Goal: Transaction & Acquisition: Purchase product/service

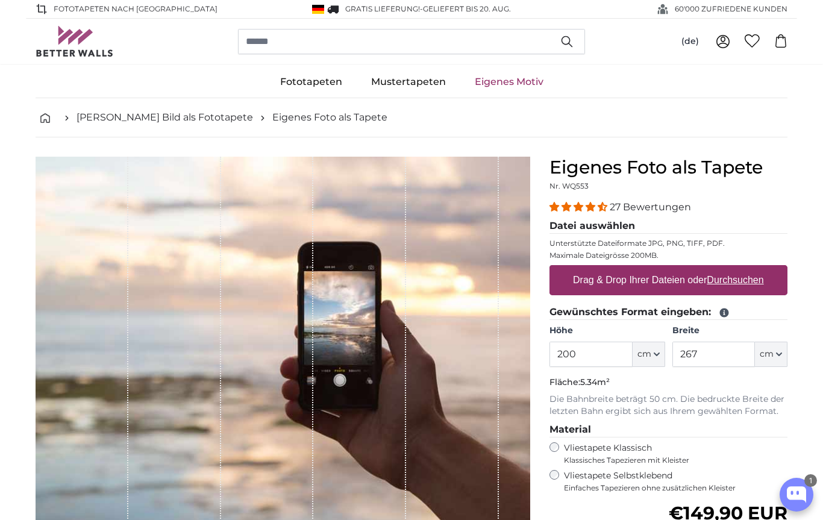
click at [658, 353] on icon "button" at bounding box center [657, 354] width 6 height 6
click at [595, 354] on input "200" at bounding box center [591, 354] width 83 height 25
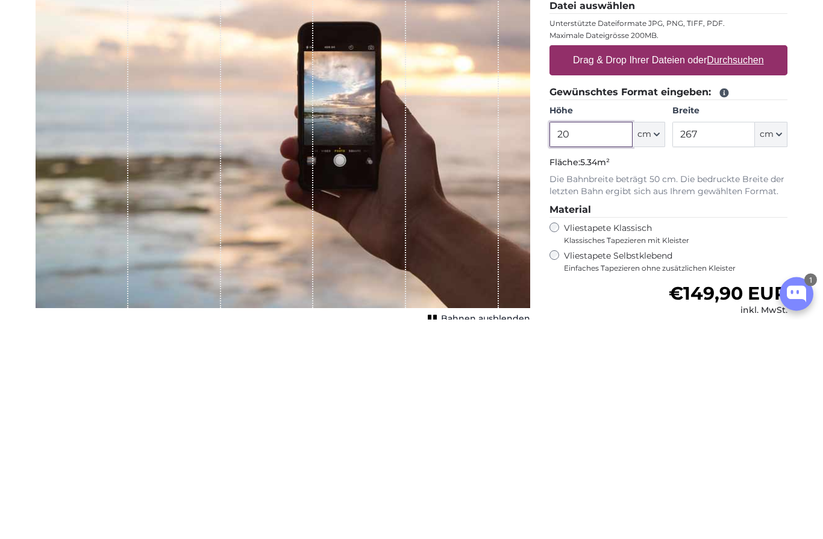
type input "2"
type input "350"
click at [724, 342] on input "267" at bounding box center [714, 354] width 83 height 25
type input "2"
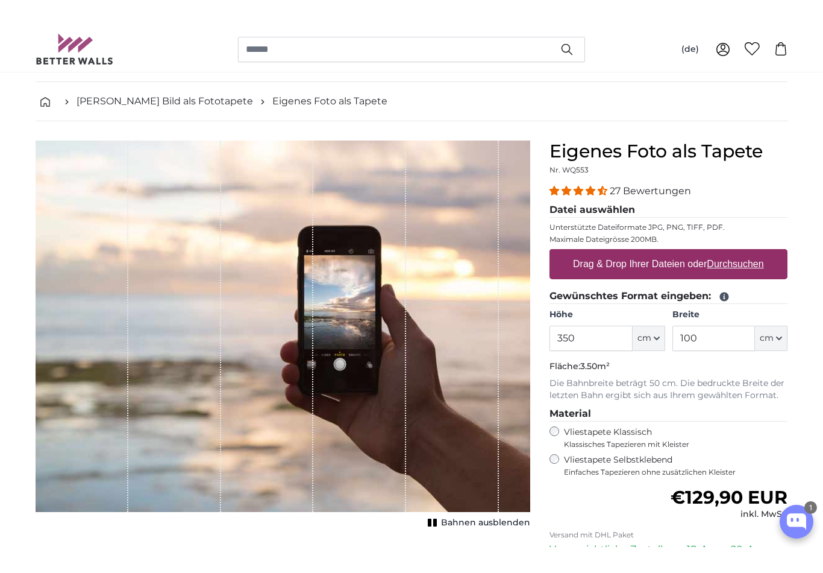
scroll to position [42, 0]
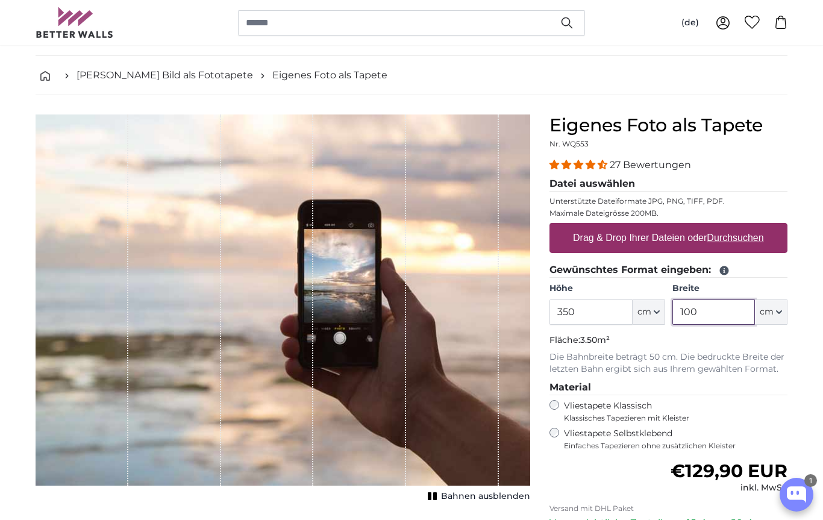
click at [727, 312] on input "100" at bounding box center [714, 312] width 83 height 25
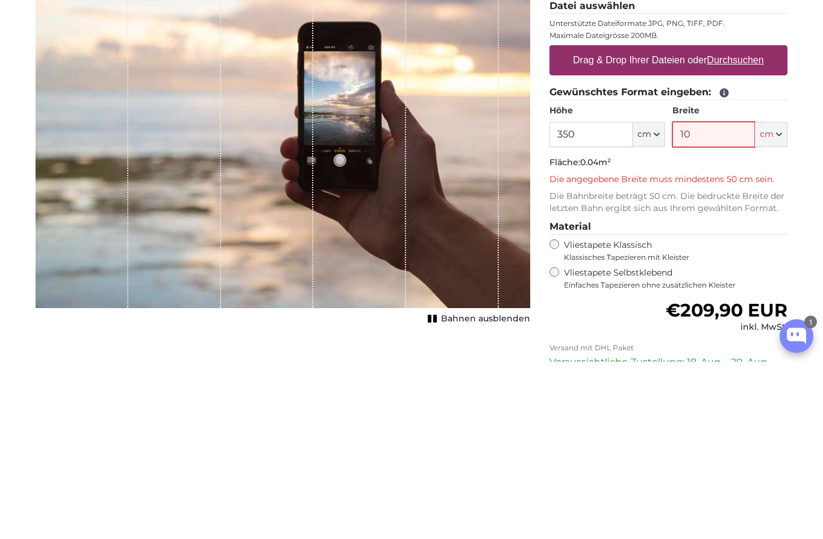
type input "100"
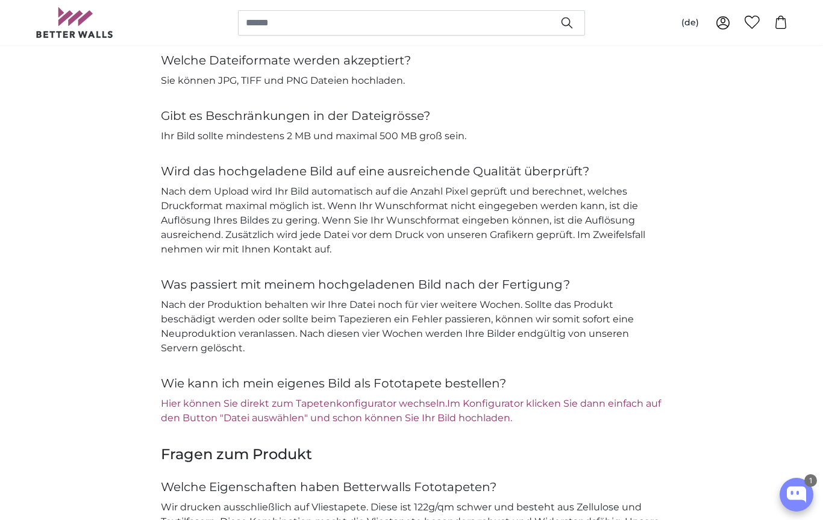
scroll to position [1260, 0]
